Goal: Information Seeking & Learning: Learn about a topic

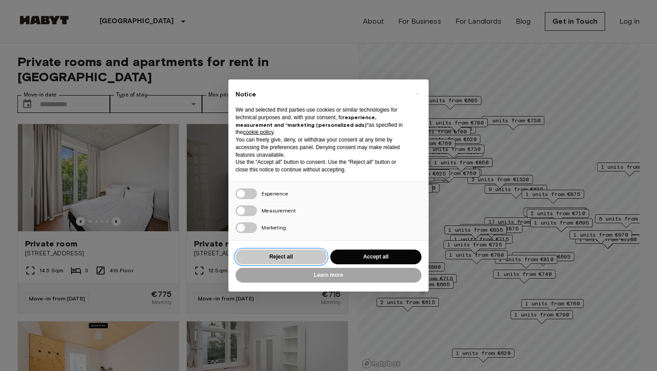
click at [298, 264] on button "Reject all" at bounding box center [281, 257] width 91 height 15
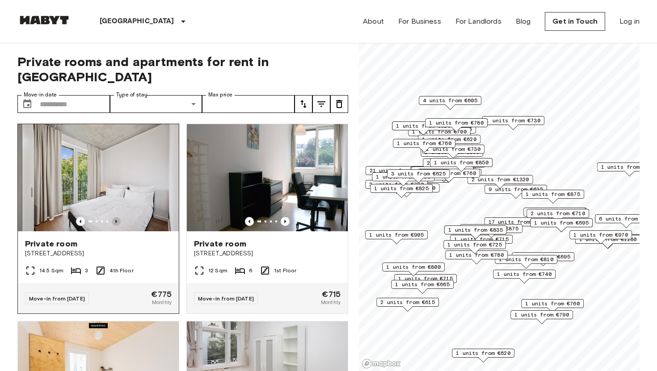
click at [118, 217] on icon "Previous image" at bounding box center [116, 221] width 9 height 9
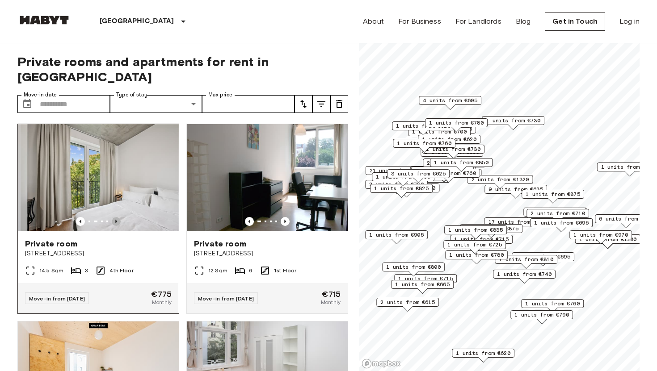
click at [118, 217] on icon "Previous image" at bounding box center [116, 221] width 9 height 9
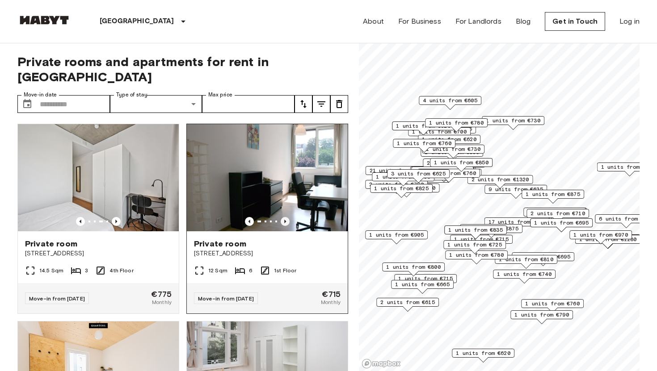
click at [287, 217] on icon "Previous image" at bounding box center [285, 221] width 9 height 9
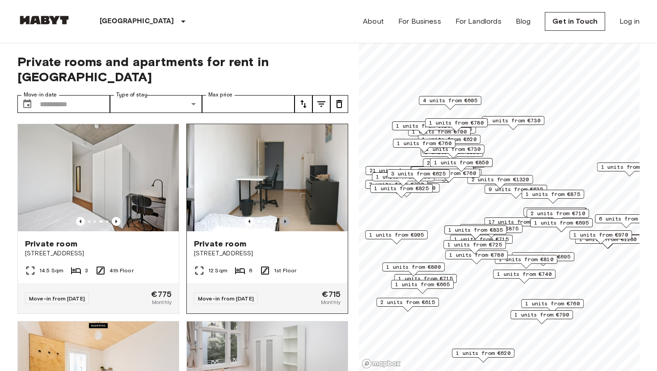
click at [287, 217] on icon "Previous image" at bounding box center [285, 221] width 9 height 9
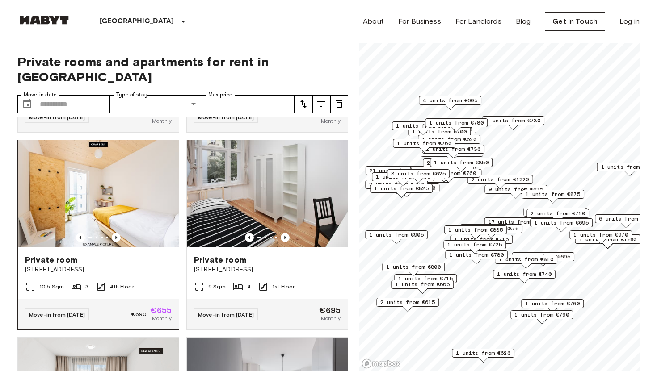
scroll to position [179, 0]
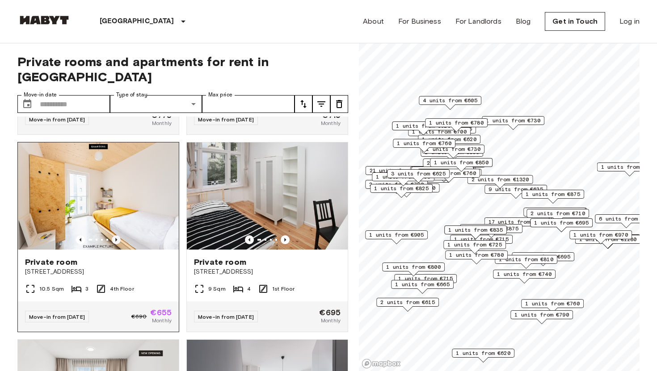
click at [115, 236] on icon "Previous image" at bounding box center [116, 240] width 9 height 9
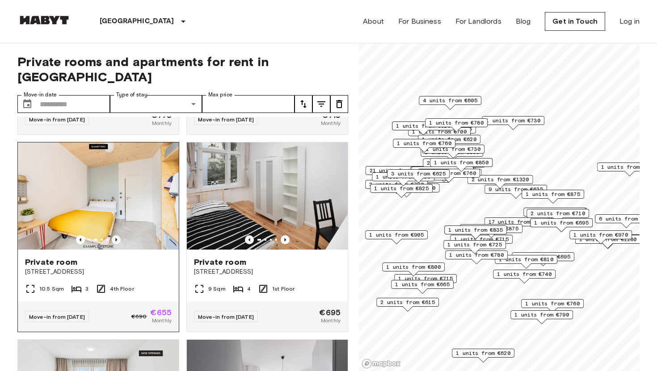
click at [115, 236] on icon "Previous image" at bounding box center [116, 240] width 9 height 9
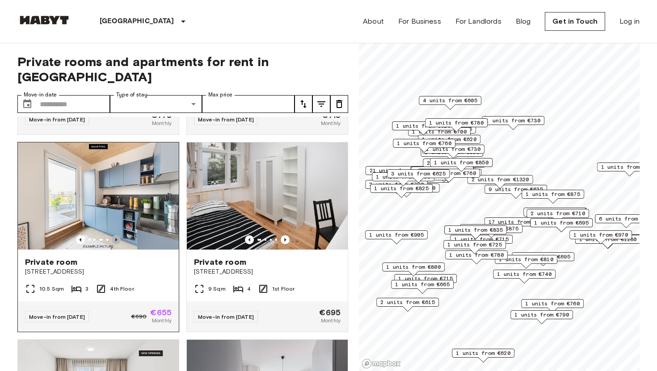
click at [115, 236] on icon "Previous image" at bounding box center [116, 240] width 9 height 9
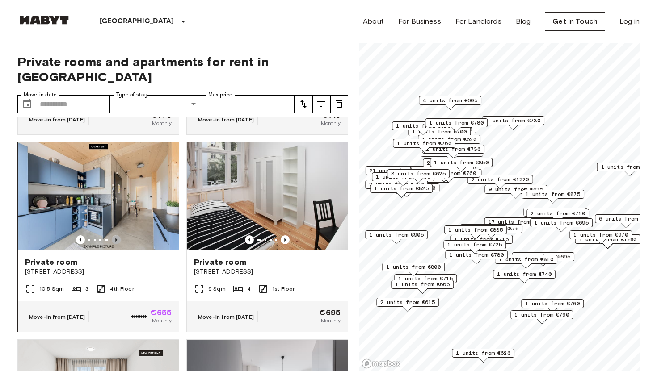
click at [115, 236] on icon "Previous image" at bounding box center [116, 240] width 9 height 9
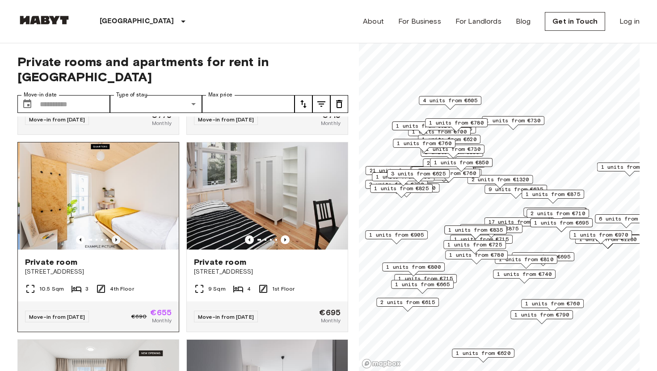
click at [115, 236] on icon "Previous image" at bounding box center [116, 240] width 9 height 9
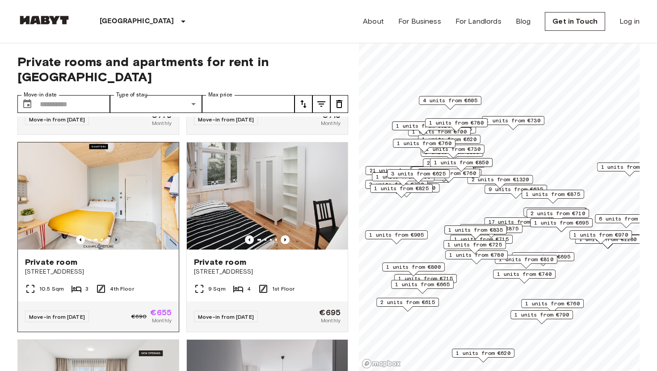
click at [115, 236] on icon "Previous image" at bounding box center [116, 240] width 9 height 9
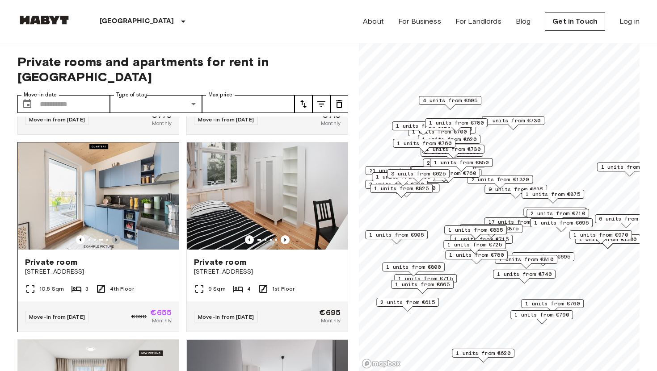
click at [115, 236] on icon "Previous image" at bounding box center [116, 240] width 9 height 9
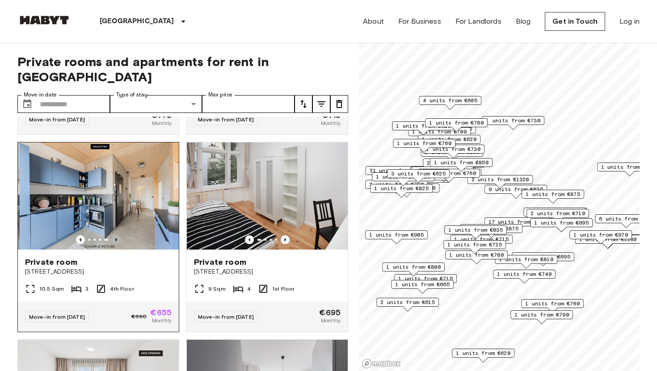
click at [115, 236] on icon "Previous image" at bounding box center [116, 240] width 9 height 9
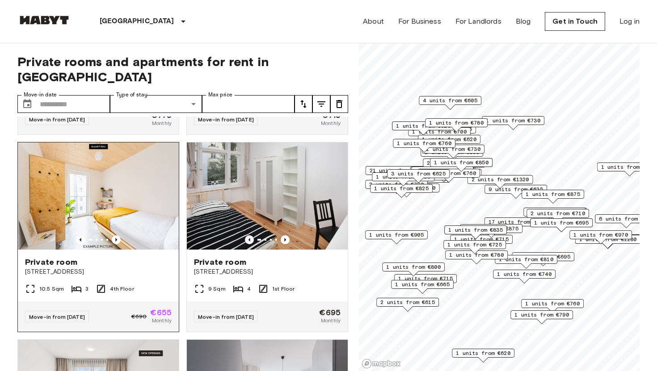
click at [122, 191] on img at bounding box center [98, 196] width 161 height 107
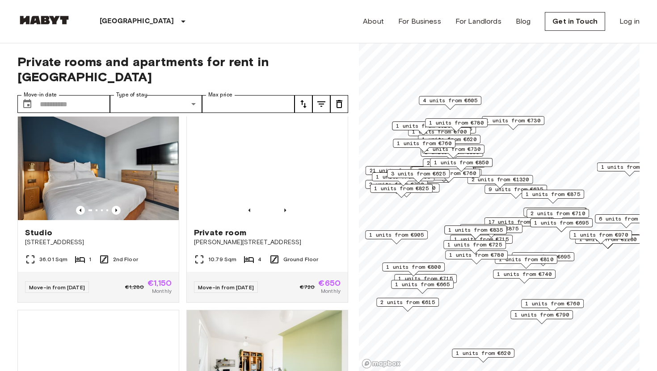
scroll to position [1988, 0]
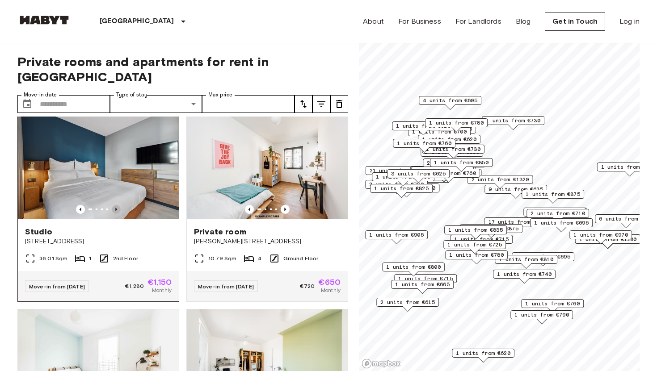
click at [118, 205] on icon "Previous image" at bounding box center [116, 209] width 9 height 9
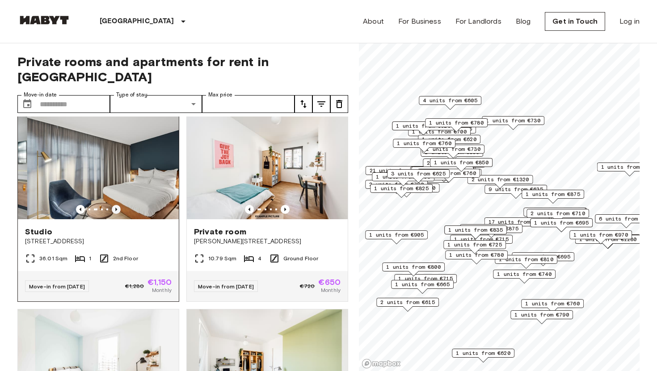
click at [118, 205] on icon "Previous image" at bounding box center [116, 209] width 9 height 9
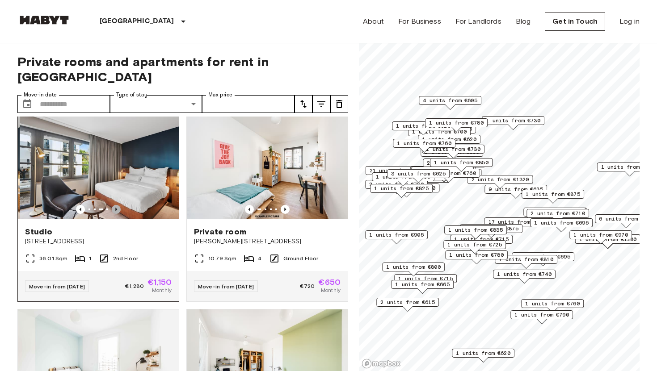
click at [118, 205] on icon "Previous image" at bounding box center [116, 209] width 9 height 9
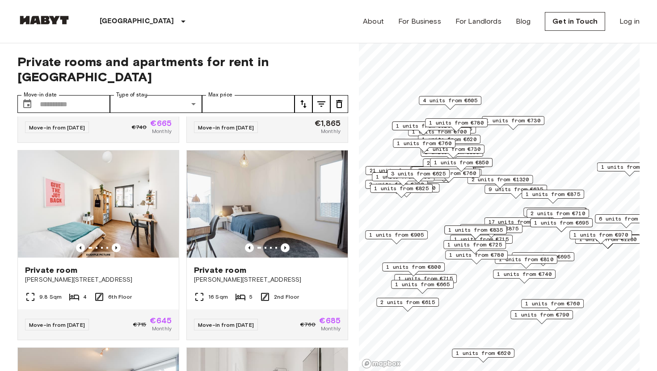
scroll to position [2544, 0]
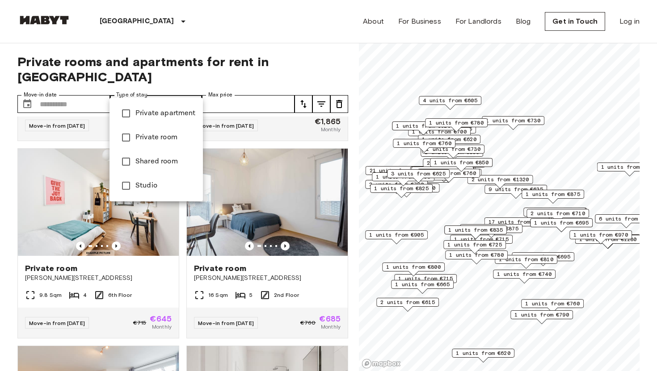
click at [137, 185] on span "Studio" at bounding box center [165, 186] width 60 height 11
type input "******"
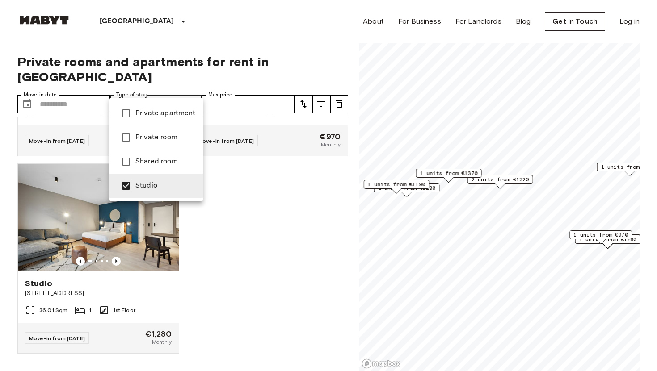
scroll to position [371, 0]
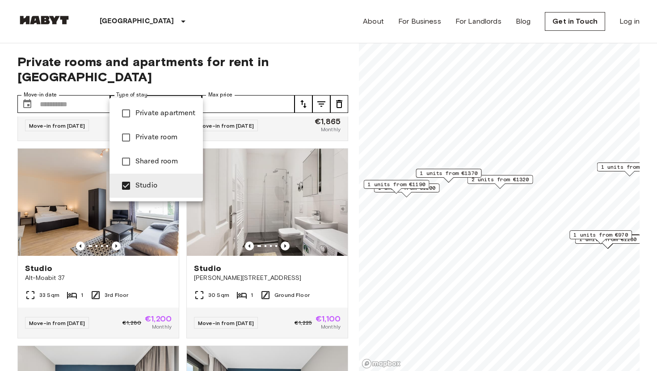
click at [271, 119] on div at bounding box center [328, 185] width 657 height 371
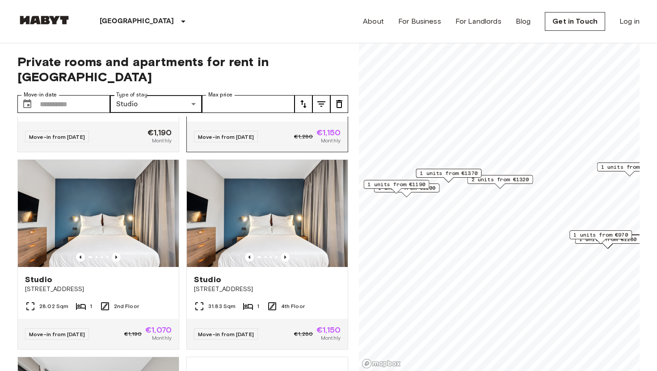
scroll to position [753, 0]
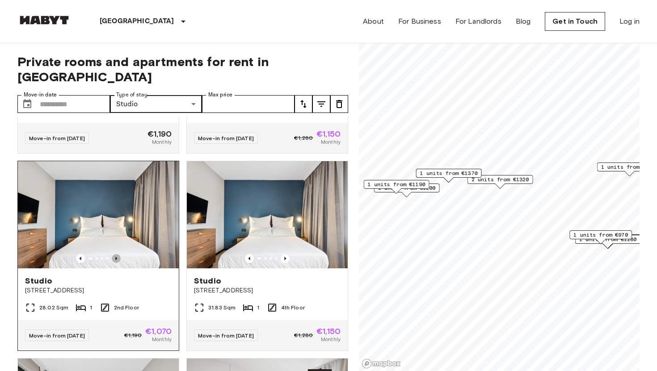
click at [117, 254] on icon "Previous image" at bounding box center [116, 258] width 9 height 9
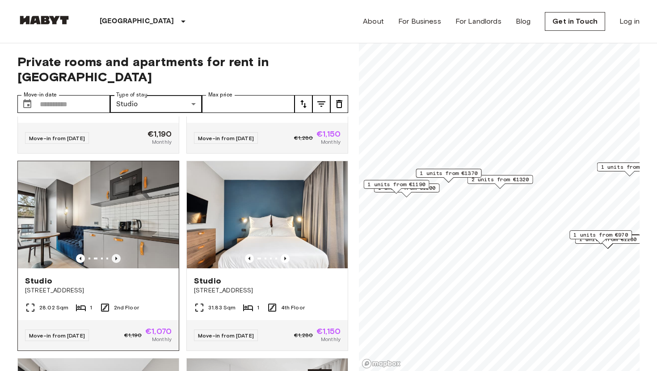
click at [117, 254] on icon "Previous image" at bounding box center [116, 258] width 9 height 9
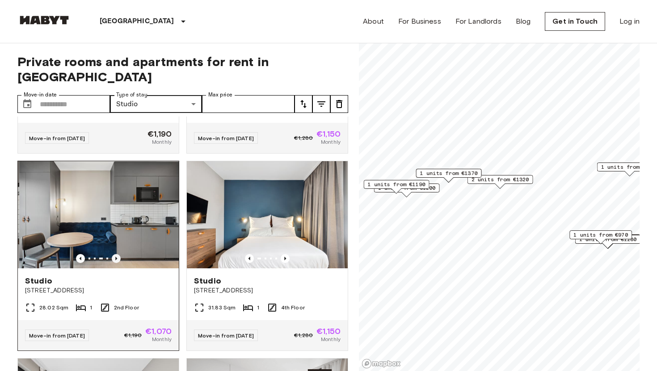
click at [117, 254] on icon "Previous image" at bounding box center [116, 258] width 9 height 9
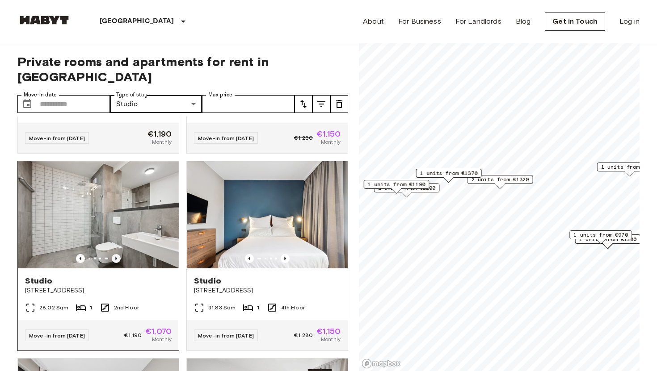
click at [117, 254] on icon "Previous image" at bounding box center [116, 258] width 9 height 9
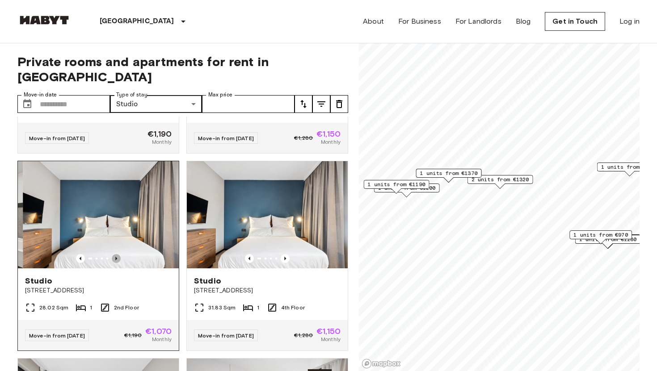
click at [117, 254] on icon "Previous image" at bounding box center [116, 258] width 9 height 9
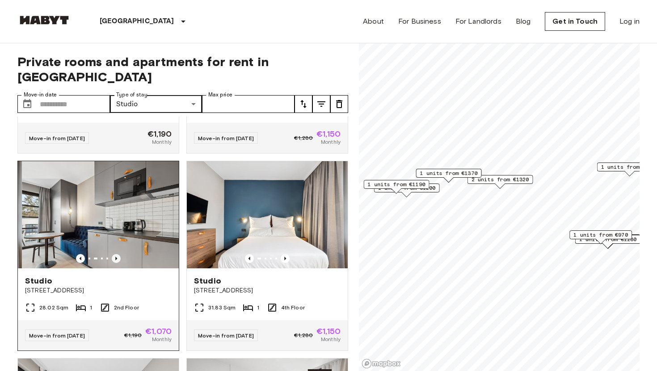
click at [117, 254] on icon "Previous image" at bounding box center [116, 258] width 9 height 9
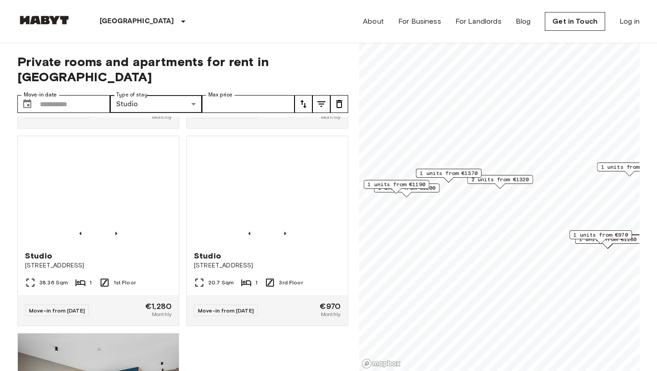
scroll to position [1961, 0]
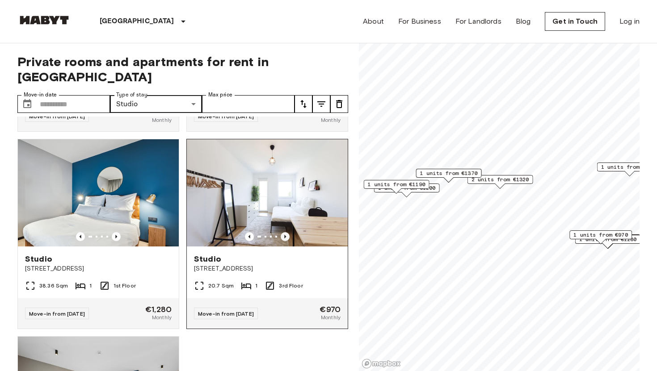
click at [287, 232] on icon "Previous image" at bounding box center [285, 236] width 9 height 9
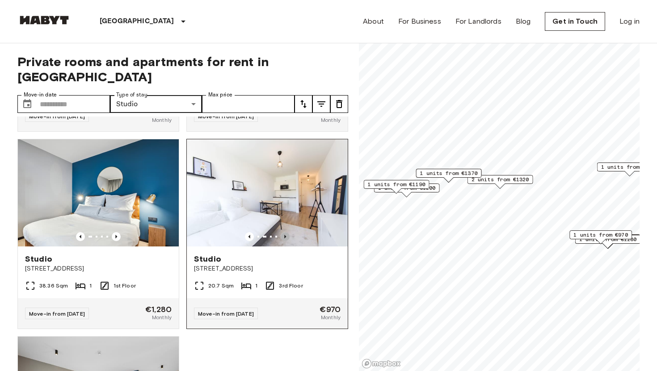
click at [287, 232] on icon "Previous image" at bounding box center [285, 236] width 9 height 9
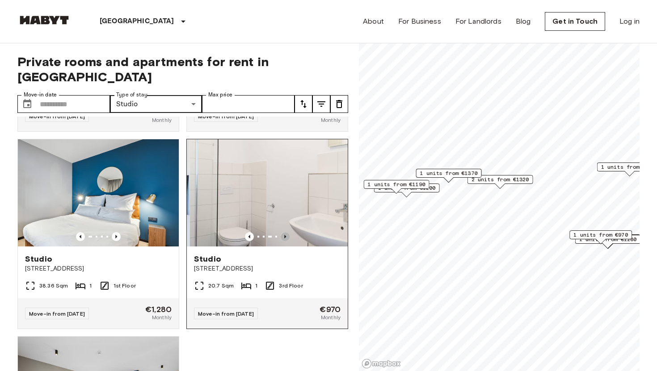
click at [287, 232] on icon "Previous image" at bounding box center [285, 236] width 9 height 9
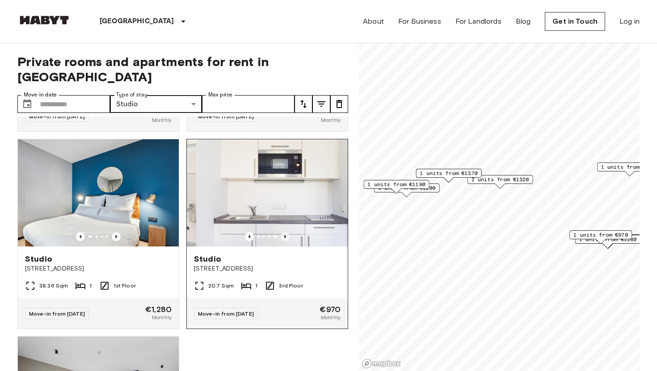
click at [287, 232] on icon "Previous image" at bounding box center [285, 236] width 9 height 9
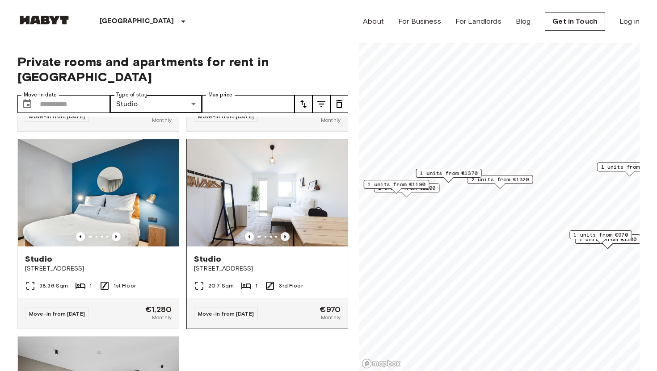
click at [287, 232] on icon "Previous image" at bounding box center [285, 236] width 9 height 9
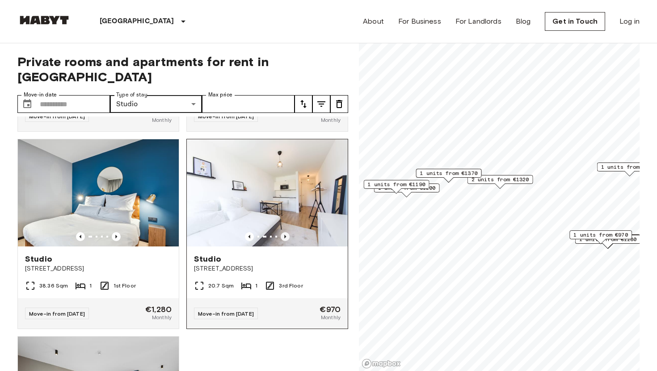
click at [287, 232] on icon "Previous image" at bounding box center [285, 236] width 9 height 9
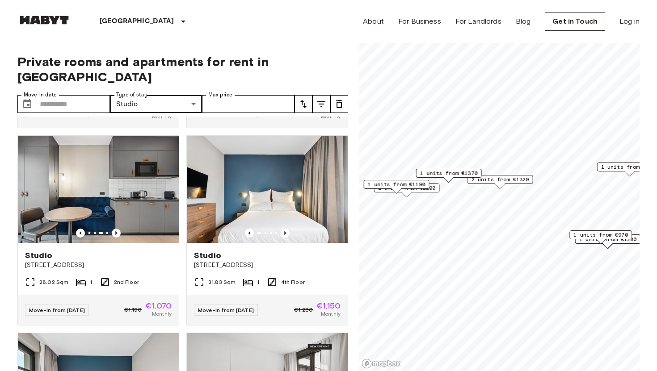
scroll to position [773, 0]
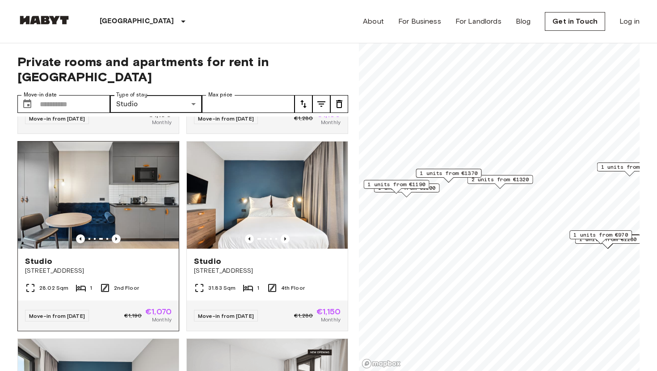
click at [107, 175] on img at bounding box center [98, 195] width 161 height 107
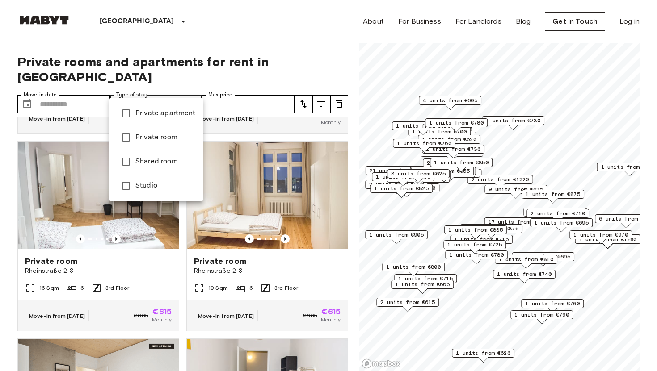
type input "**********"
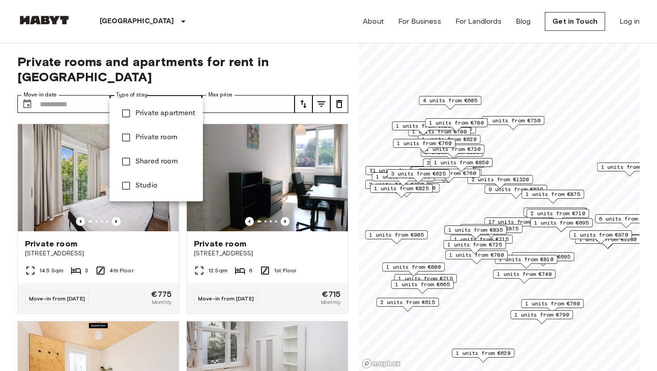
type input "**********"
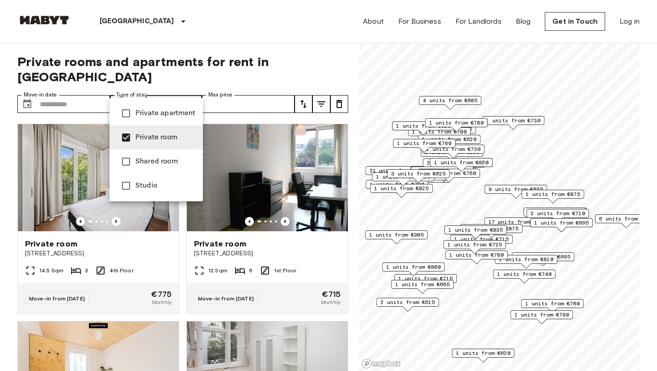
click at [321, 85] on div at bounding box center [328, 185] width 657 height 371
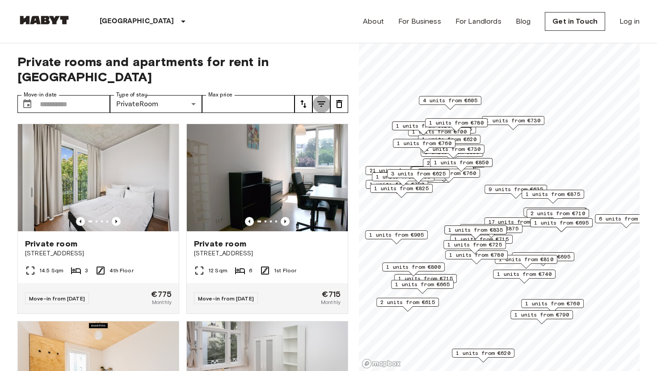
click at [320, 101] on icon "tune" at bounding box center [321, 103] width 8 height 5
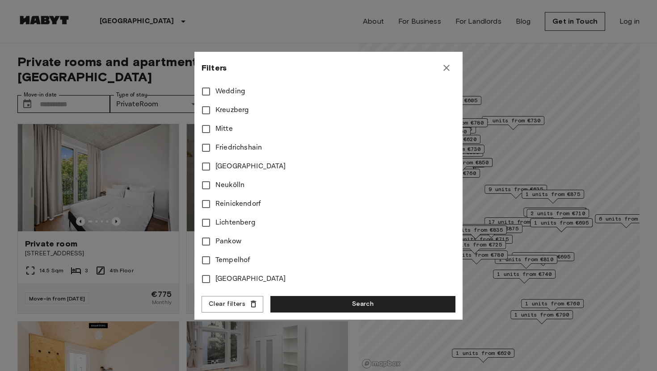
scroll to position [313, 0]
type input "**"
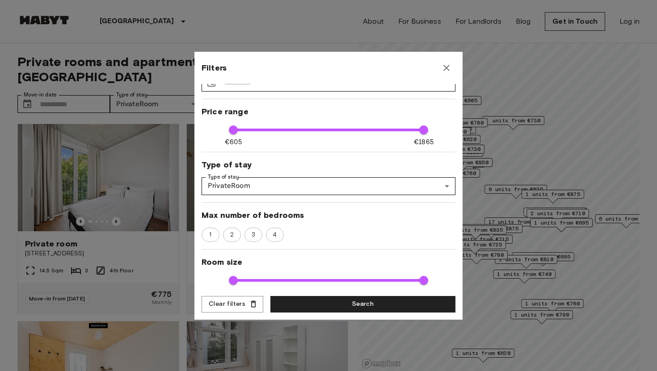
scroll to position [0, 0]
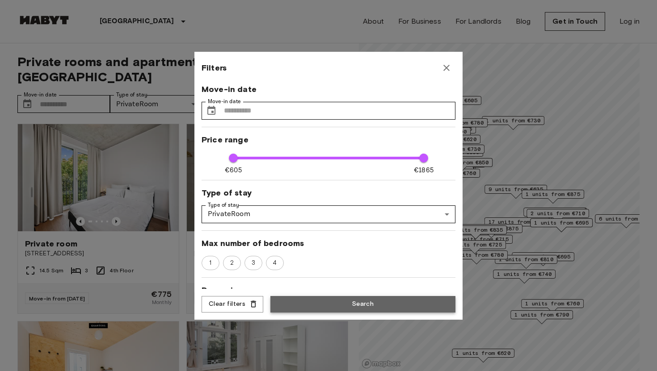
click at [301, 303] on button "Search" at bounding box center [362, 304] width 185 height 17
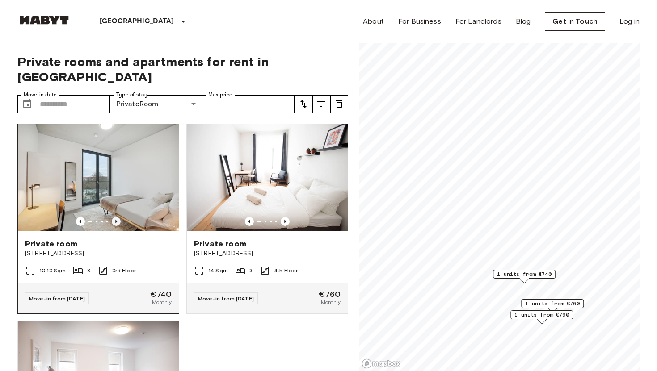
click at [118, 217] on icon "Previous image" at bounding box center [116, 221] width 9 height 9
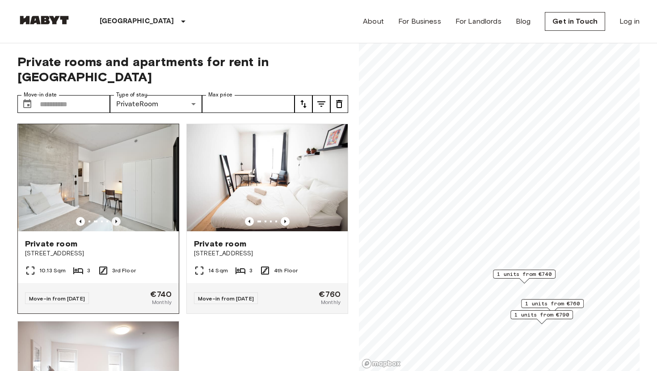
click at [118, 217] on icon "Previous image" at bounding box center [116, 221] width 9 height 9
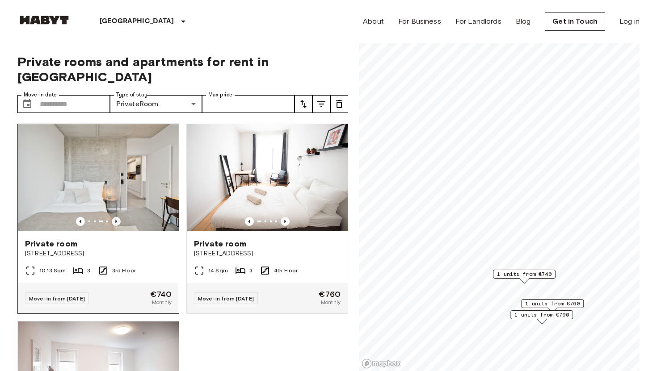
click at [118, 217] on icon "Previous image" at bounding box center [116, 221] width 9 height 9
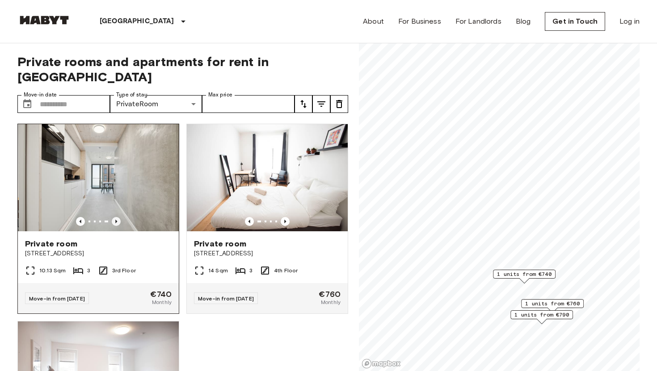
click at [118, 217] on icon "Previous image" at bounding box center [116, 221] width 9 height 9
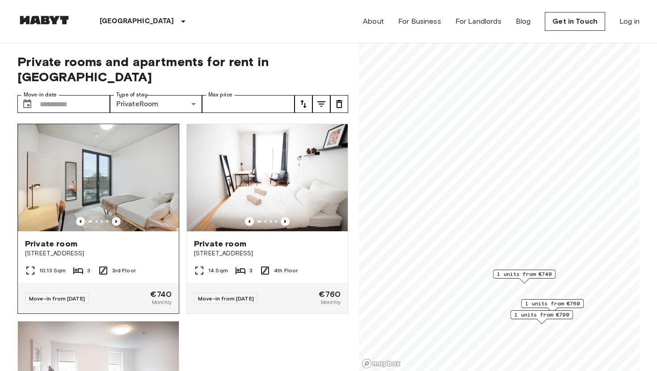
click at [118, 217] on icon "Previous image" at bounding box center [116, 221] width 9 height 9
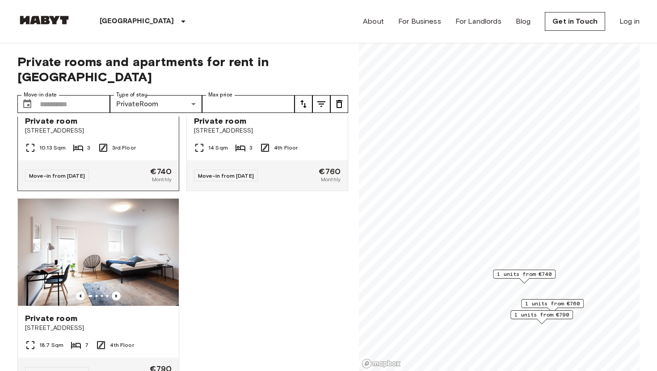
scroll to position [123, 0]
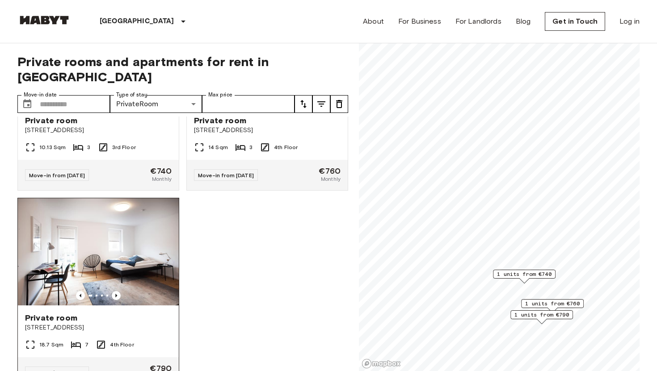
click at [118, 227] on img at bounding box center [98, 251] width 161 height 107
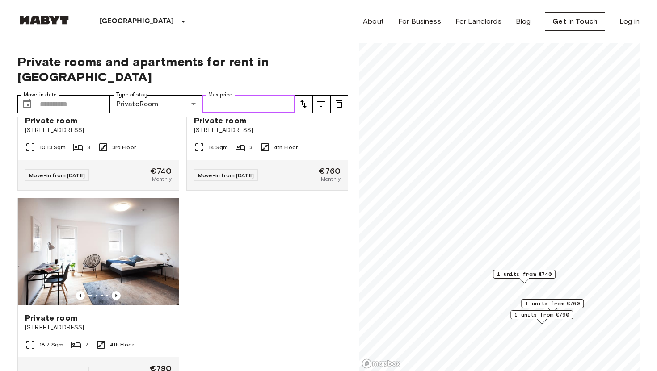
click at [224, 95] on input "Max price" at bounding box center [248, 104] width 93 height 18
click at [322, 101] on icon "tune" at bounding box center [321, 103] width 8 height 5
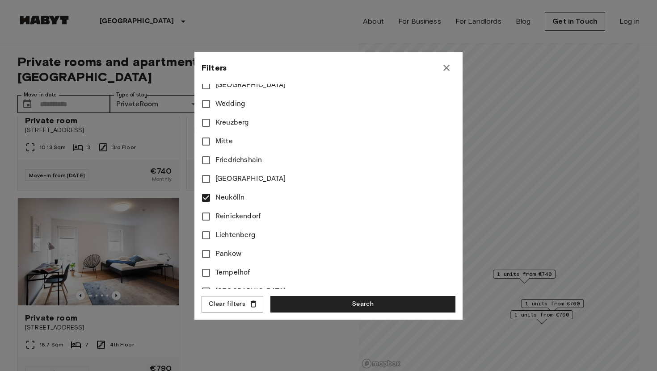
scroll to position [300, 0]
click at [240, 196] on span "Neukölln" at bounding box center [229, 197] width 29 height 11
type input "**"
copy span "Neukölln"
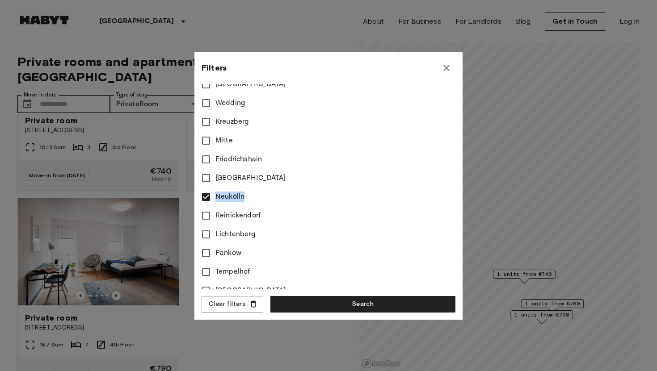
click at [449, 65] on icon "button" at bounding box center [446, 68] width 6 height 6
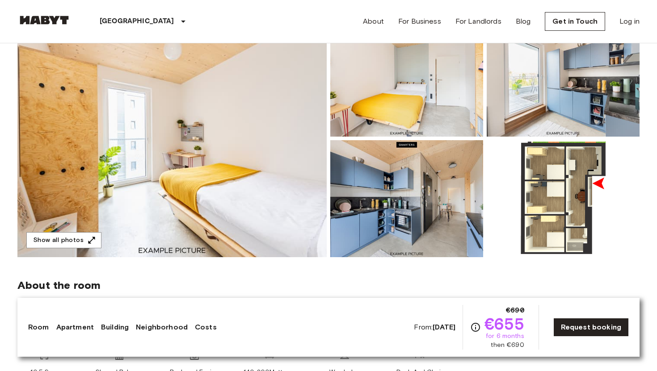
scroll to position [102, 0]
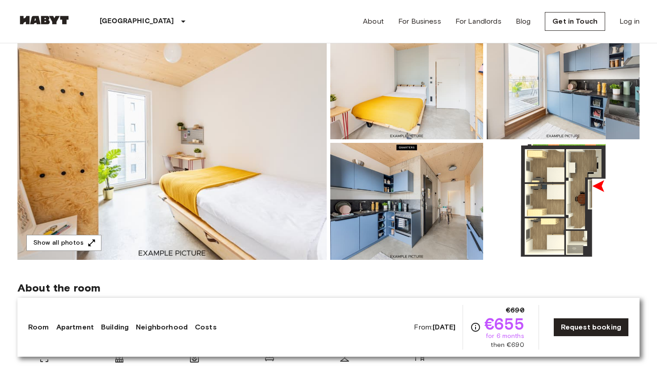
click at [546, 215] on img at bounding box center [563, 201] width 153 height 117
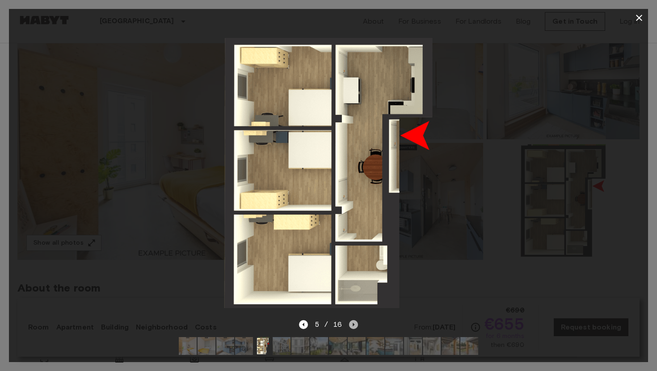
click at [355, 323] on icon "Next image" at bounding box center [353, 325] width 9 height 9
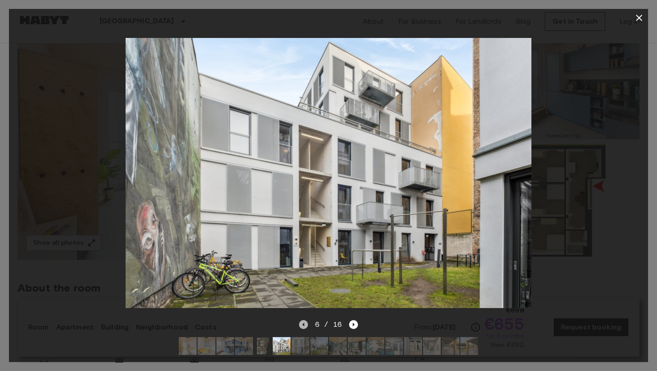
click at [305, 326] on icon "Previous image" at bounding box center [303, 325] width 9 height 9
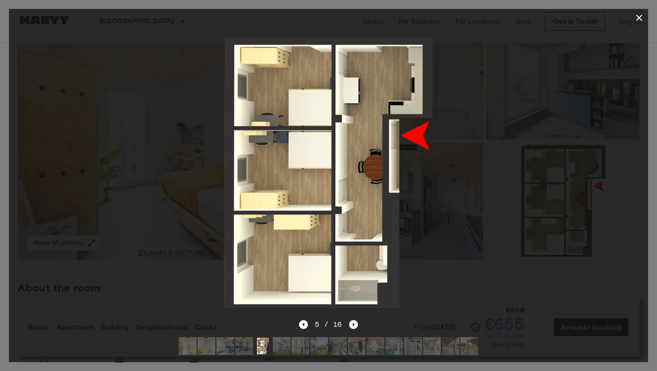
click at [640, 20] on icon "button" at bounding box center [639, 18] width 11 height 11
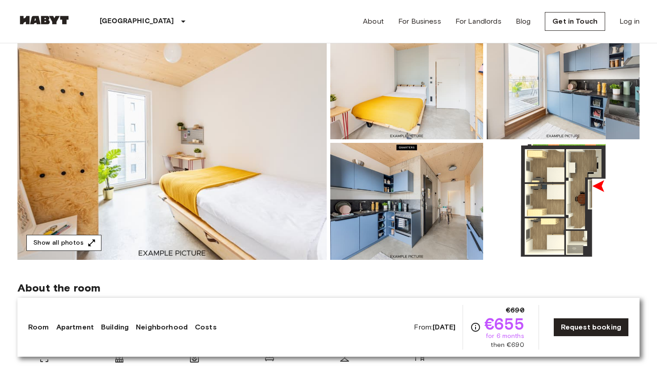
click at [79, 245] on button "Show all photos" at bounding box center [63, 243] width 75 height 17
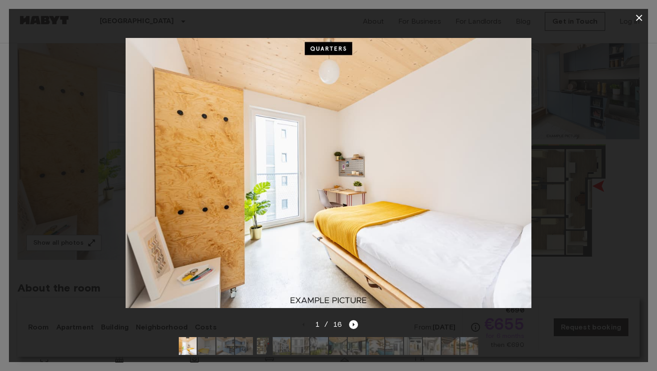
click at [209, 348] on img at bounding box center [207, 346] width 18 height 18
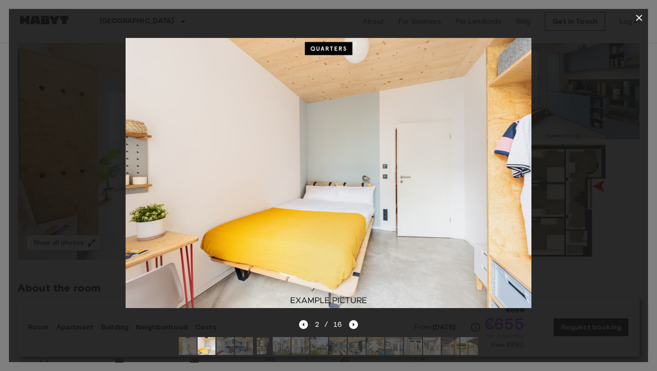
click at [228, 344] on img at bounding box center [225, 346] width 18 height 18
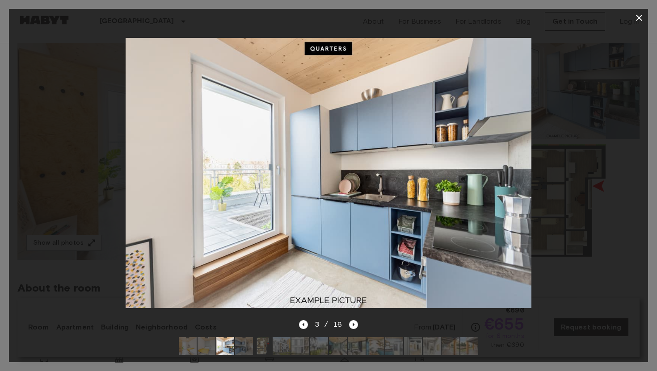
click at [640, 21] on icon "button" at bounding box center [639, 18] width 11 height 11
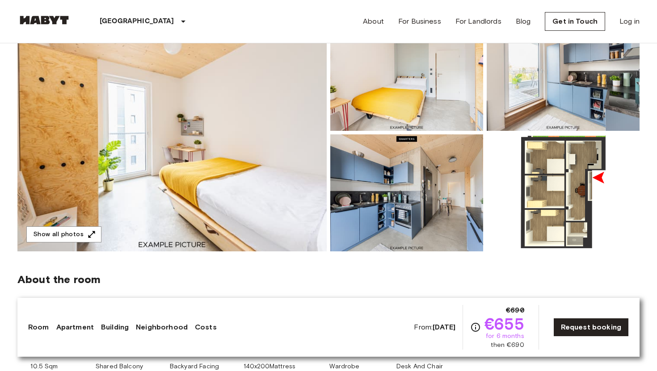
scroll to position [105, 0]
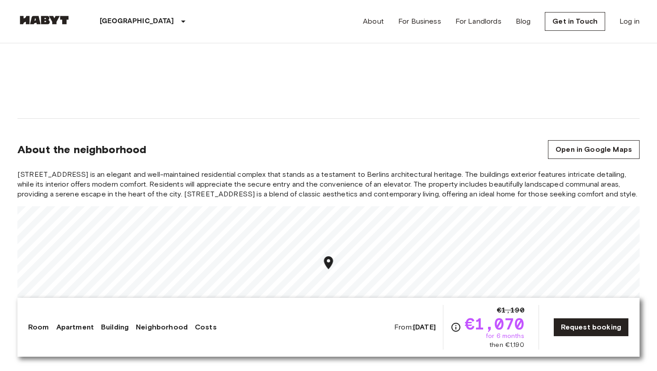
scroll to position [671, 0]
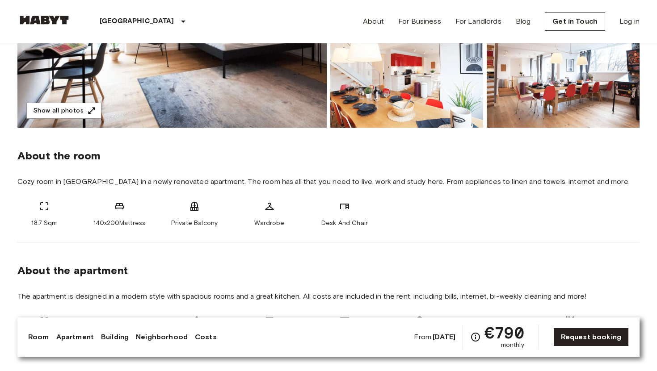
scroll to position [226, 0]
